Goal: Task Accomplishment & Management: Use online tool/utility

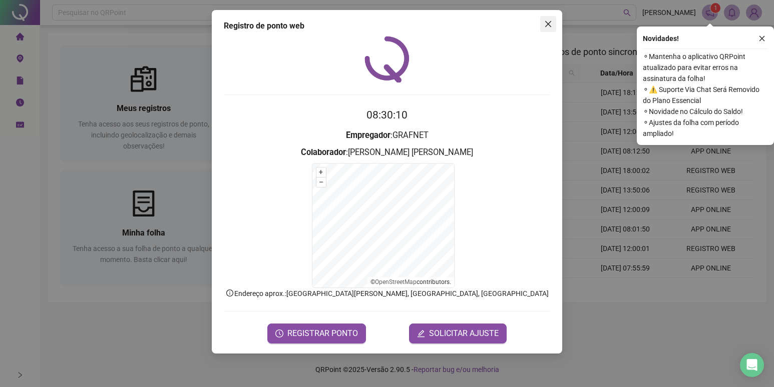
click at [543, 21] on span "Close" at bounding box center [548, 24] width 16 height 8
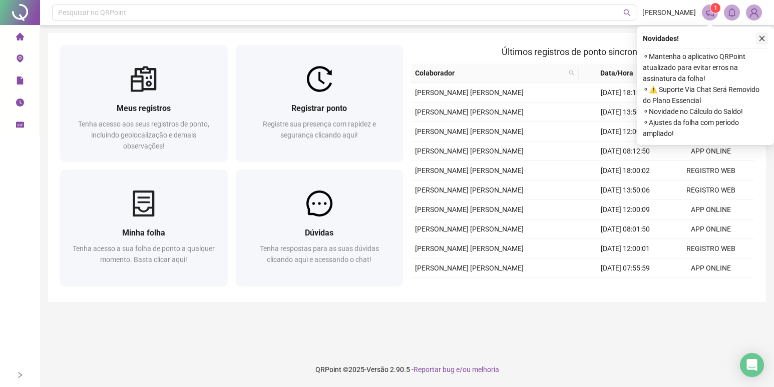
click at [767, 35] on button "button" at bounding box center [762, 39] width 12 height 12
click at [763, 40] on icon "close" at bounding box center [761, 38] width 7 height 7
